Goal: Navigation & Orientation: Understand site structure

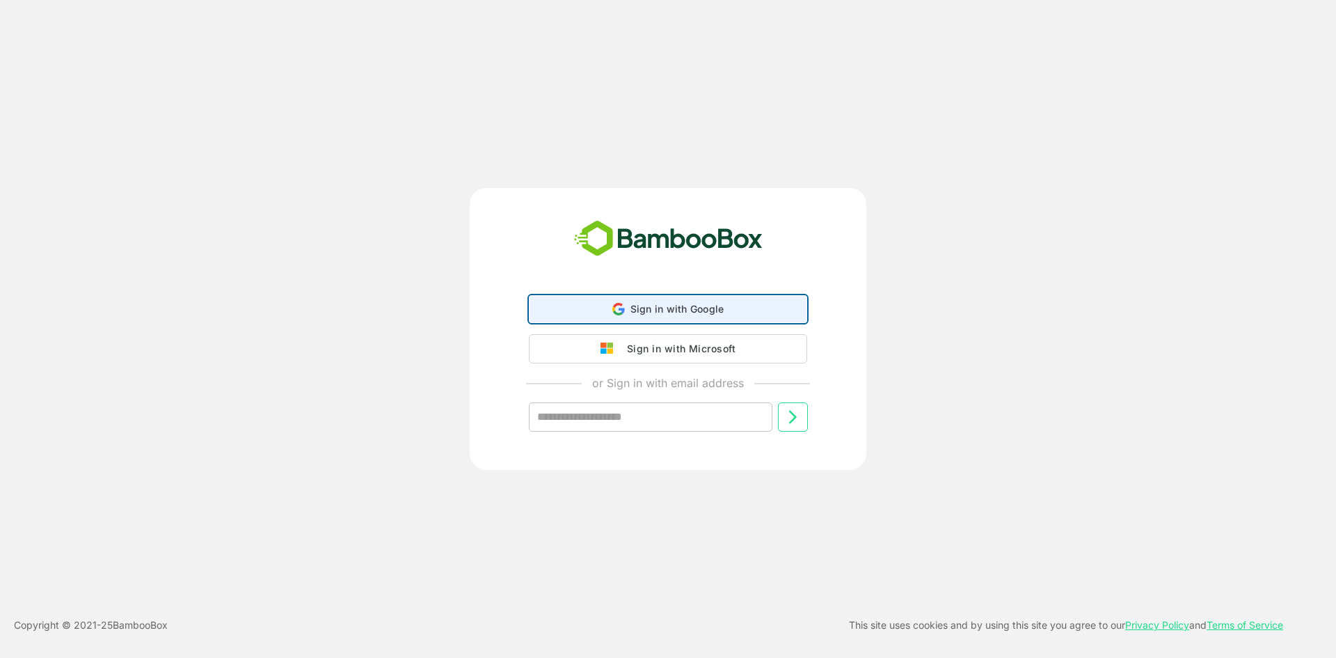
click at [671, 308] on span "Sign in with Google" at bounding box center [678, 309] width 94 height 12
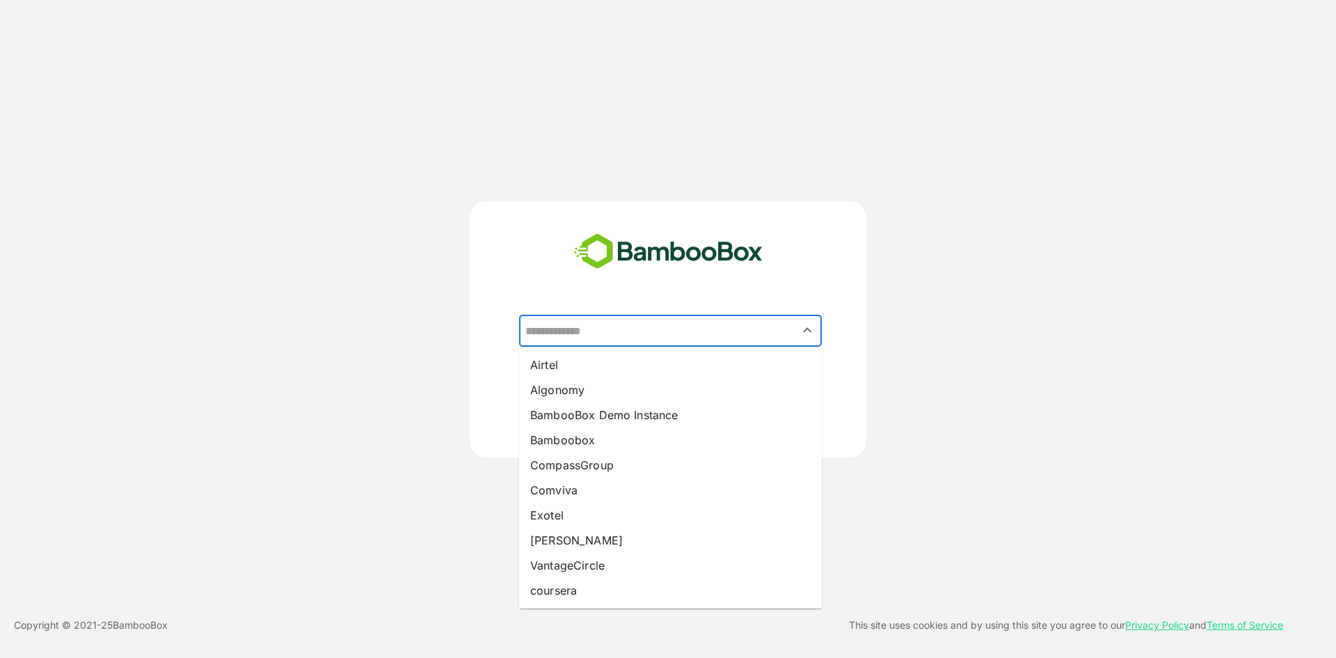
click at [603, 331] on input "text" at bounding box center [670, 330] width 297 height 26
click at [596, 357] on li "Airtel" at bounding box center [670, 364] width 303 height 25
type input "******"
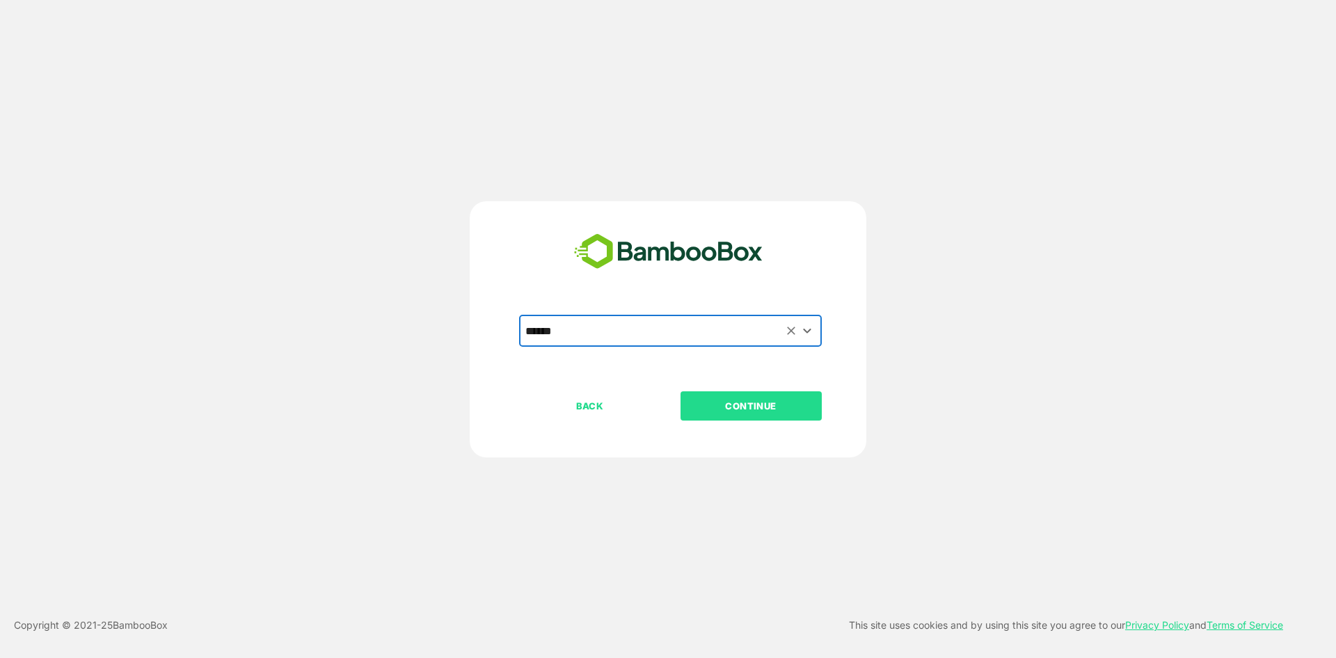
click at [731, 401] on p "CONTINUE" at bounding box center [750, 405] width 139 height 15
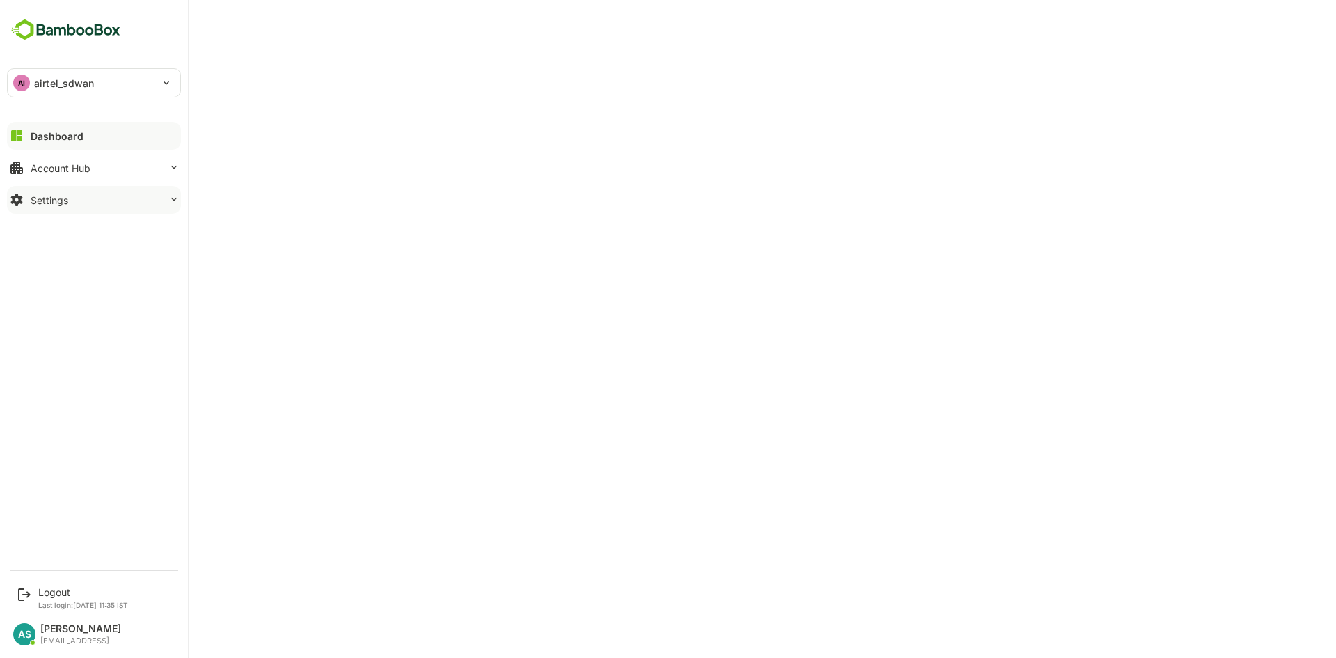
click at [53, 202] on div "Settings" at bounding box center [50, 200] width 38 height 12
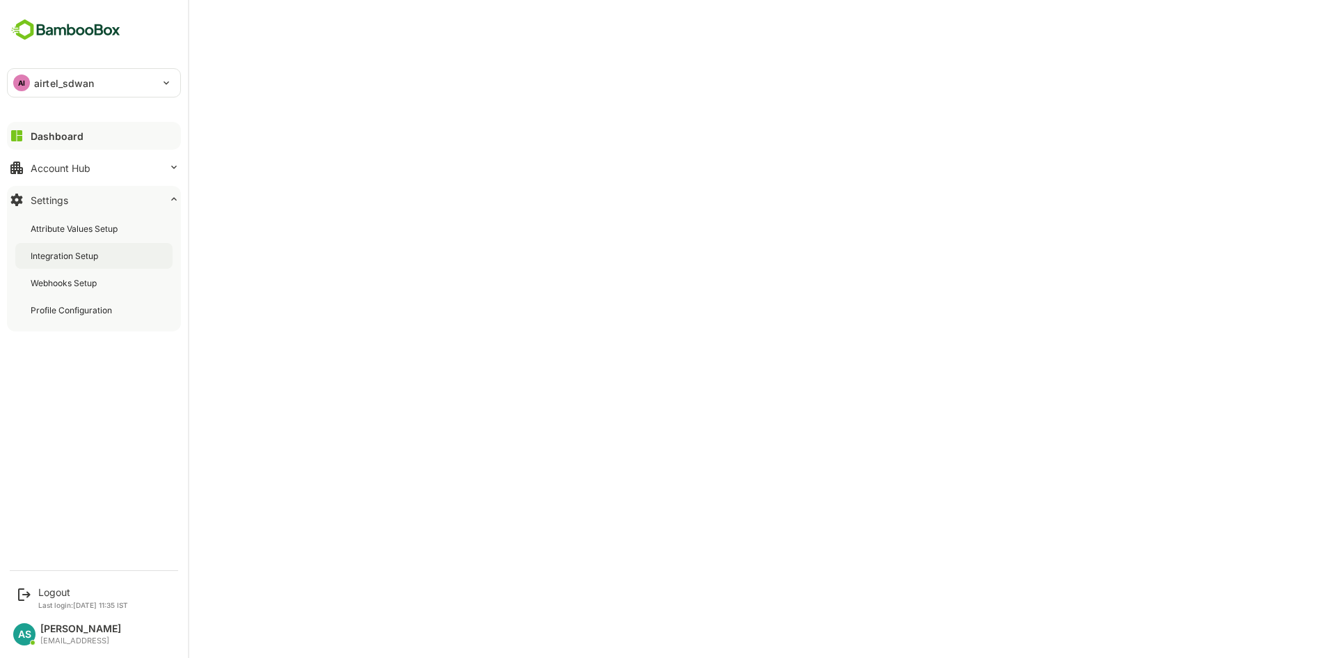
click at [80, 257] on div "Integration Setup" at bounding box center [66, 256] width 70 height 12
click at [44, 133] on div "Dashboard" at bounding box center [56, 136] width 50 height 12
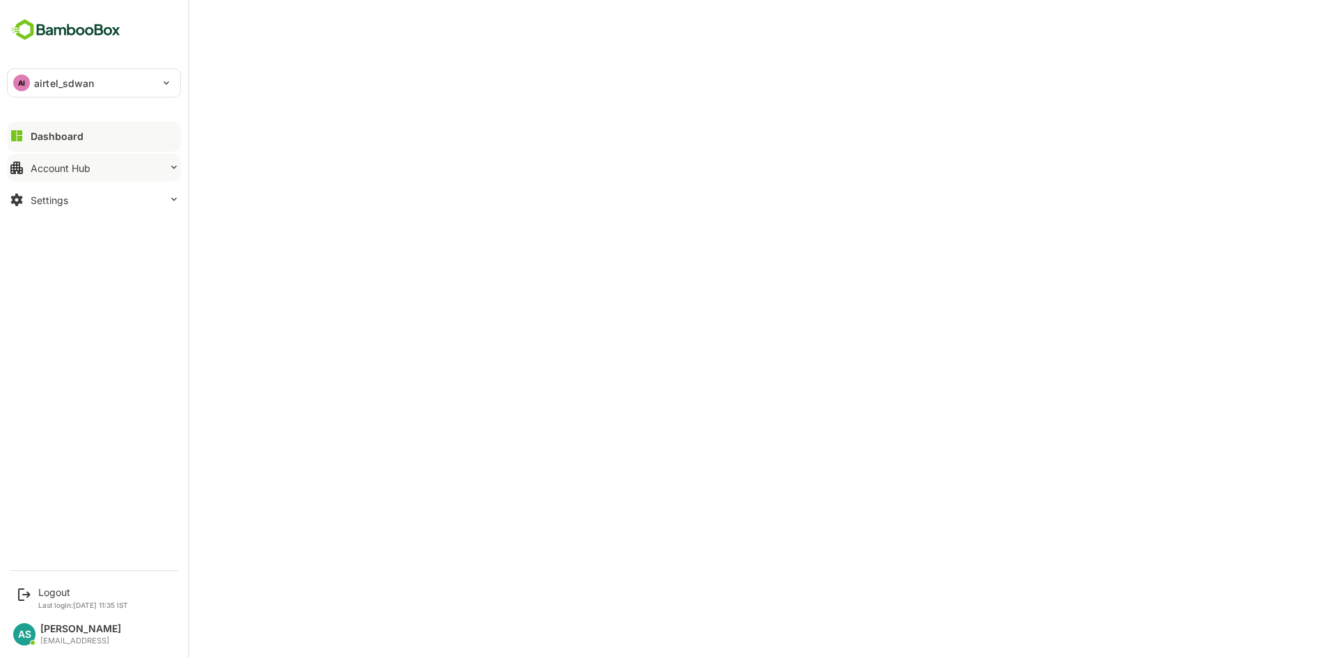
click at [72, 159] on button "Account Hub" at bounding box center [94, 168] width 174 height 28
click at [82, 202] on div "Unified Account Profile" at bounding box center [77, 197] width 93 height 12
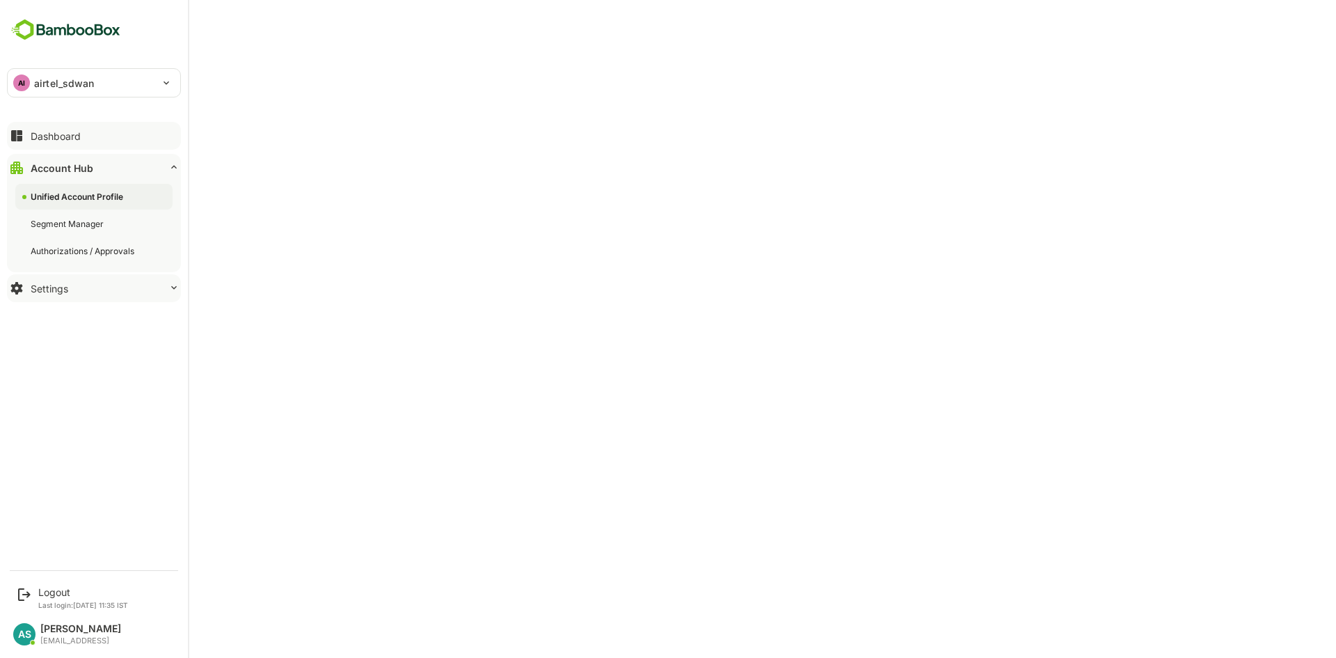
click at [172, 285] on icon at bounding box center [173, 287] width 11 height 11
click at [121, 315] on div "Profile Configuration" at bounding box center [93, 310] width 157 height 26
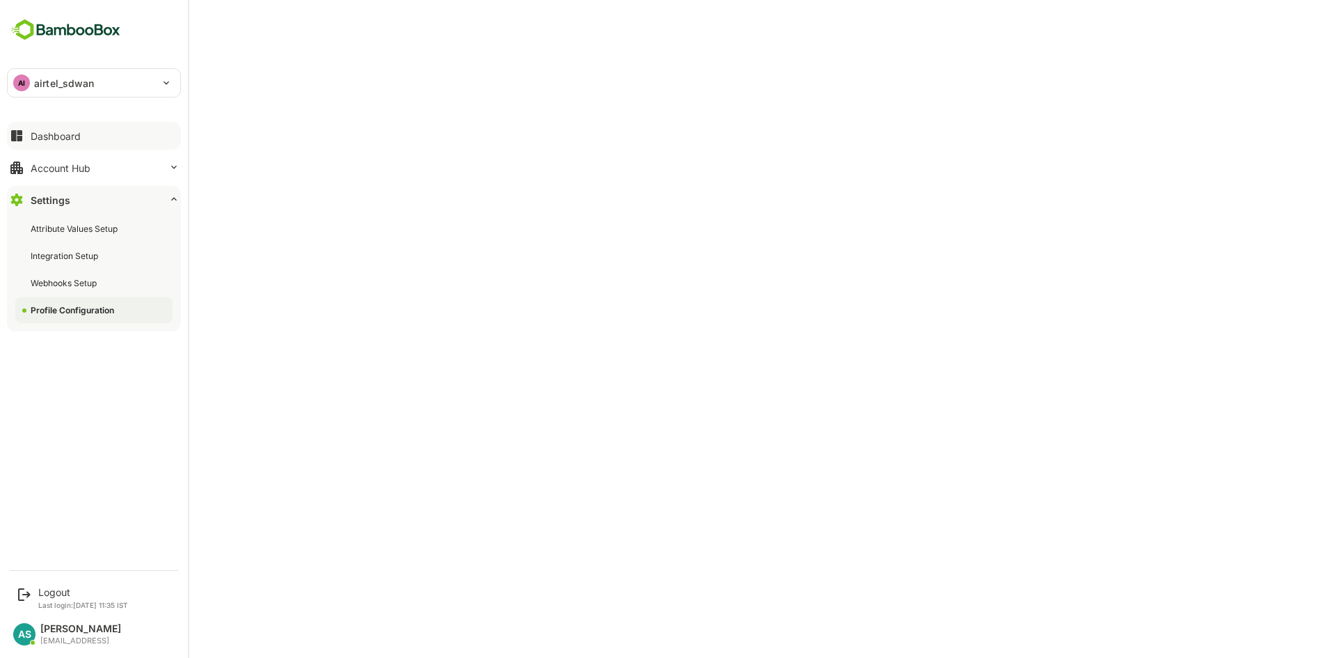
click at [61, 140] on div "Dashboard" at bounding box center [56, 136] width 50 height 12
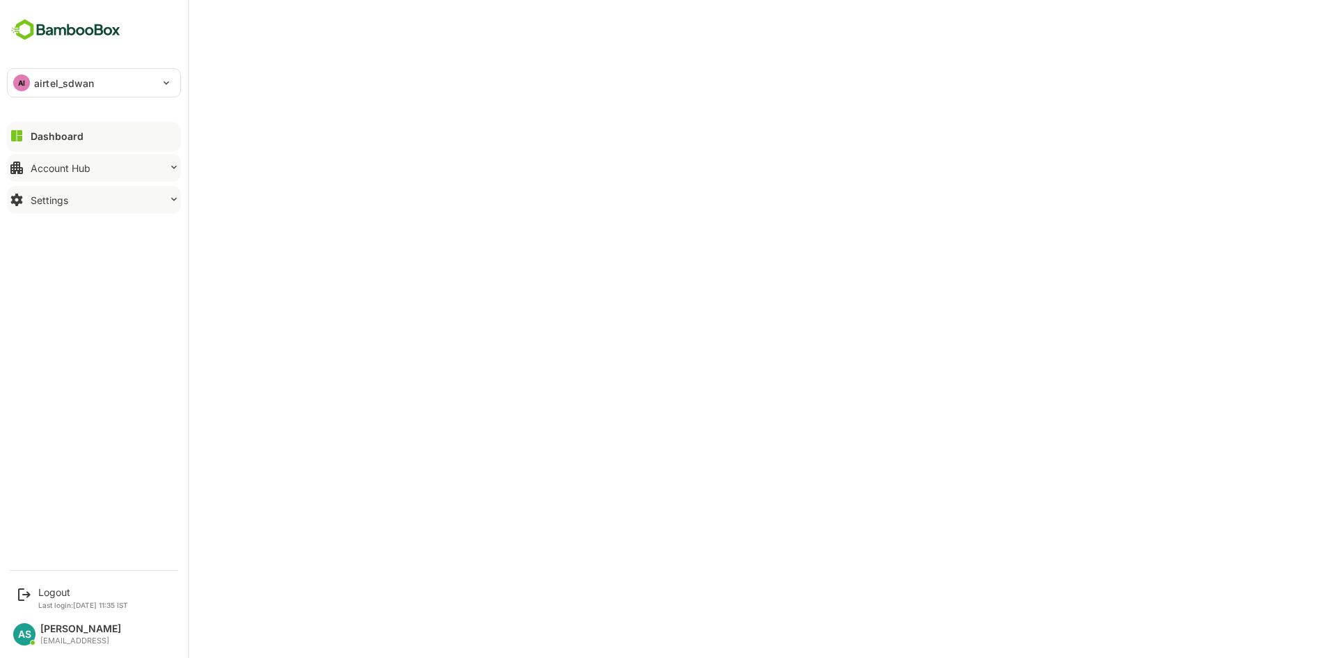
click at [168, 165] on icon at bounding box center [173, 166] width 11 height 11
click at [54, 141] on div "Dashboard" at bounding box center [57, 136] width 53 height 12
